Goal: Find specific page/section: Find specific page/section

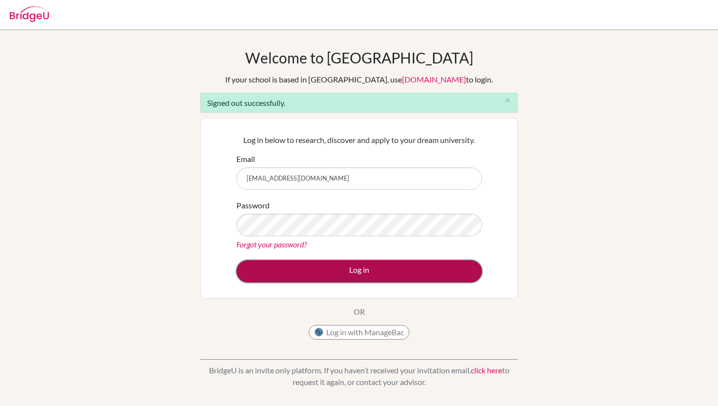
click at [371, 271] on button "Log in" at bounding box center [359, 271] width 246 height 22
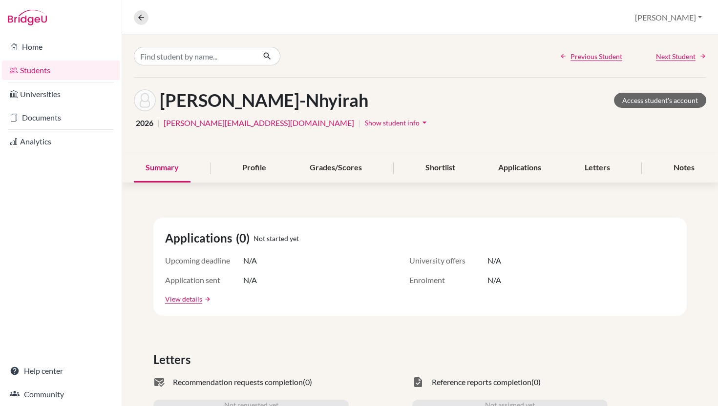
click at [66, 73] on link "Students" at bounding box center [61, 71] width 118 height 20
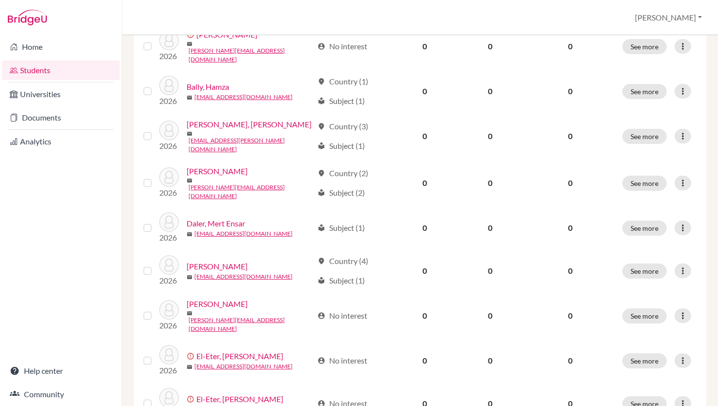
scroll to position [613, 0]
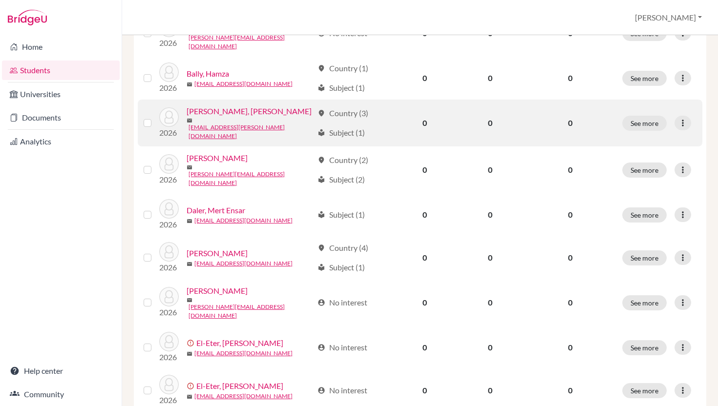
click at [237, 117] on link "[PERSON_NAME], [PERSON_NAME]" at bounding box center [249, 112] width 125 height 12
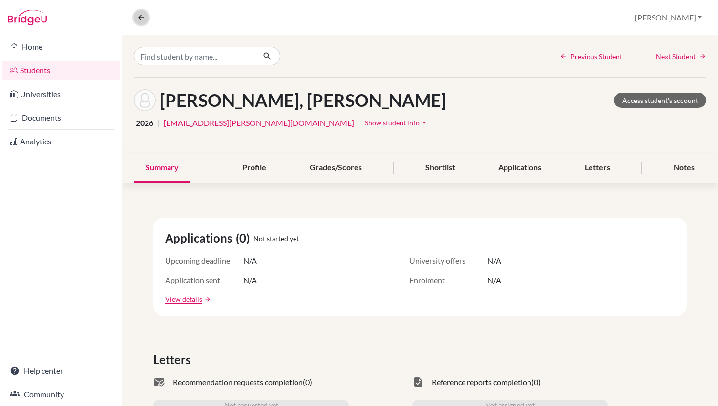
click at [139, 20] on icon at bounding box center [141, 17] width 9 height 9
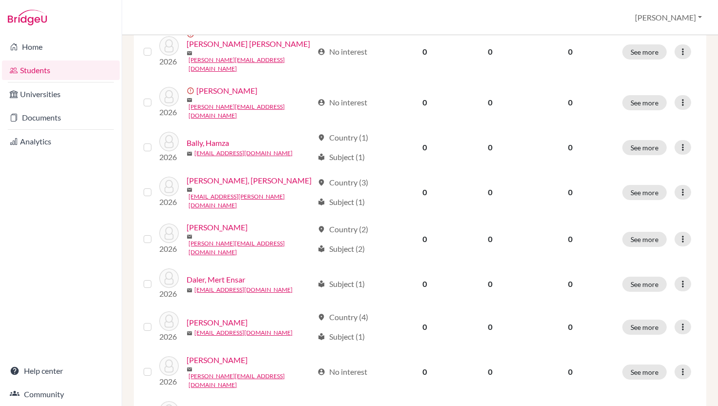
scroll to position [545, 0]
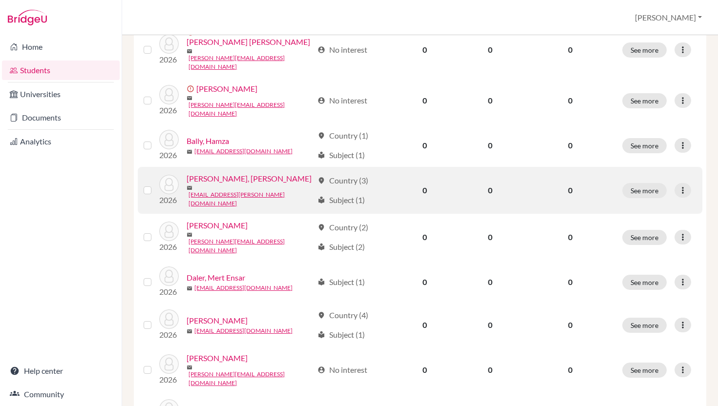
click at [250, 185] on link "[PERSON_NAME], [PERSON_NAME]" at bounding box center [249, 179] width 125 height 12
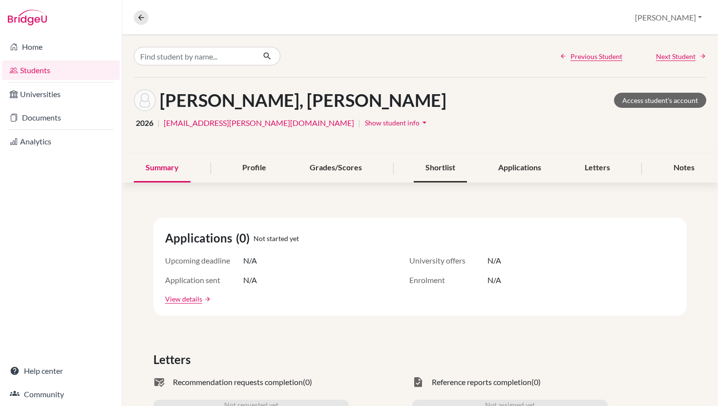
click at [443, 183] on div "Shortlist" at bounding box center [440, 168] width 53 height 29
